Goal: Task Accomplishment & Management: Manage account settings

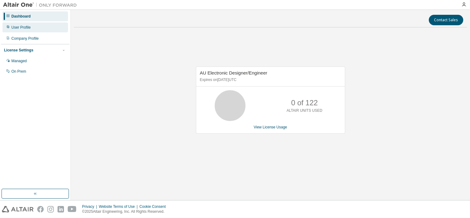
click at [19, 28] on div "User Profile" at bounding box center [20, 27] width 19 height 5
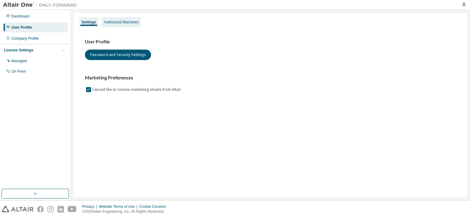
click at [131, 20] on div "Authorized Machines" at bounding box center [121, 22] width 34 height 5
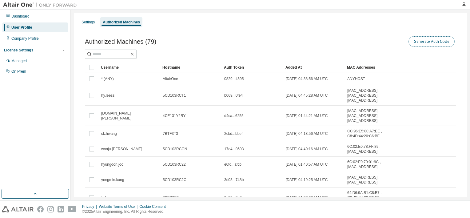
click at [427, 42] on button "Generate Auth Code" at bounding box center [431, 41] width 46 height 10
